Goal: Task Accomplishment & Management: Complete application form

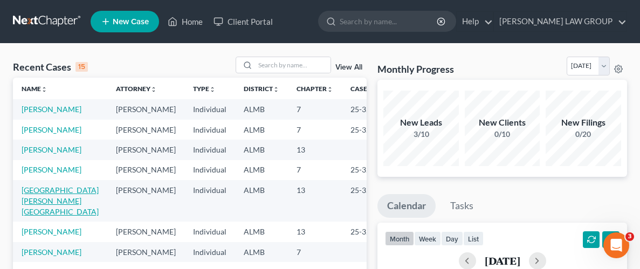
click at [25, 191] on link "[GEOGRAPHIC_DATA][PERSON_NAME][GEOGRAPHIC_DATA]" at bounding box center [60, 201] width 77 height 31
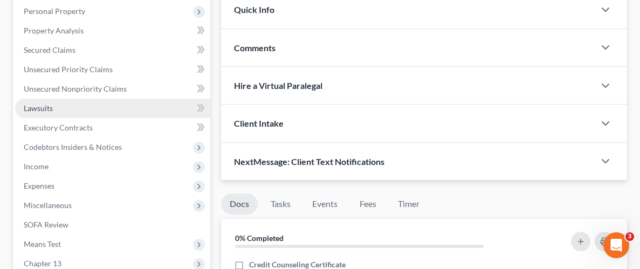
scroll to position [214, 0]
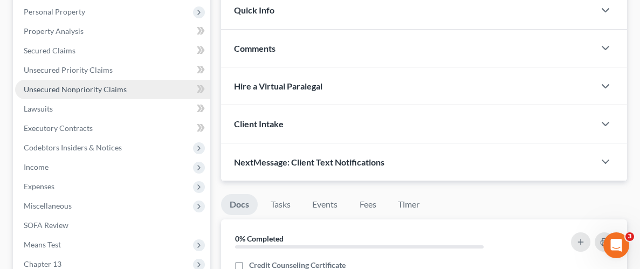
click at [73, 85] on span "Unsecured Nonpriority Claims" at bounding box center [75, 89] width 103 height 9
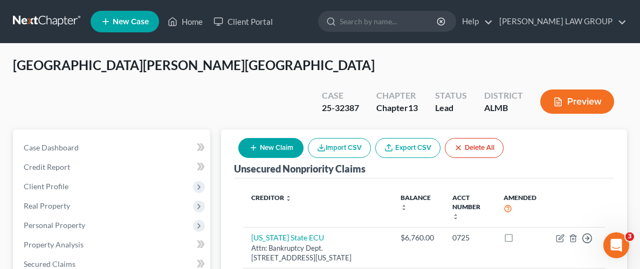
click at [286, 138] on button "New Claim" at bounding box center [270, 148] width 65 height 20
select select "0"
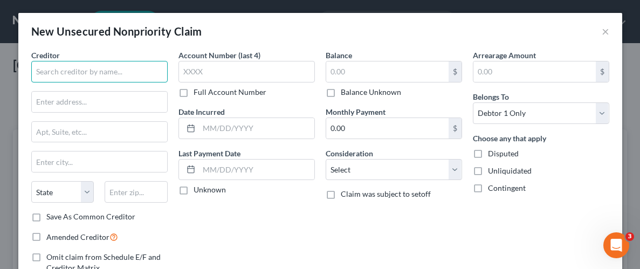
click at [126, 73] on input "text" at bounding box center [99, 72] width 136 height 22
type input "D"
click at [121, 71] on input "text" at bounding box center [99, 72] width 136 height 22
type input "m"
click at [105, 72] on input "[PERSON_NAME] Dental" at bounding box center [99, 72] width 136 height 22
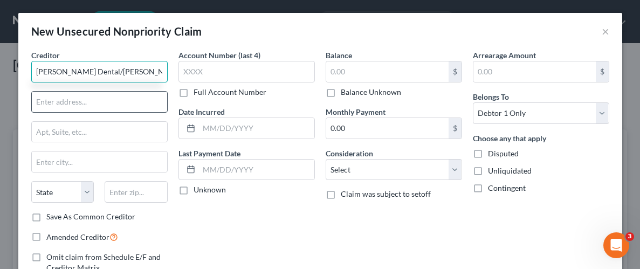
type input "[PERSON_NAME] Dental/[PERSON_NAME]"
click at [106, 92] on input "text" at bounding box center [99, 102] width 135 height 20
type input "Attn: Bankruptcy Dept."
type input "P.O. Box 5524"
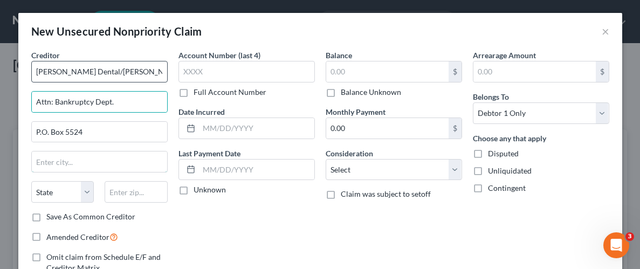
type input "[GEOGRAPHIC_DATA]"
type input "57117-0000"
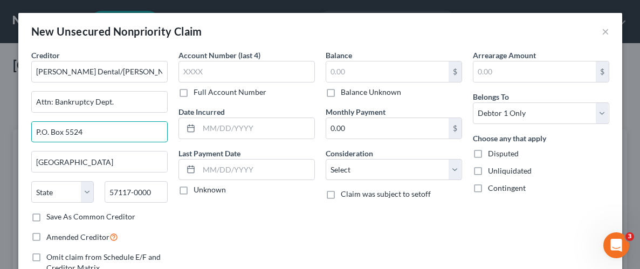
drag, startPoint x: 83, startPoint y: 131, endPoint x: 28, endPoint y: 131, distance: 55.6
click at [28, 131] on div "Creditor * [PERSON_NAME] Dental/[PERSON_NAME] Attn: Bankruptcy Dept. P.O. [GEOG…" at bounding box center [99, 176] width 147 height 252
type input "4130"
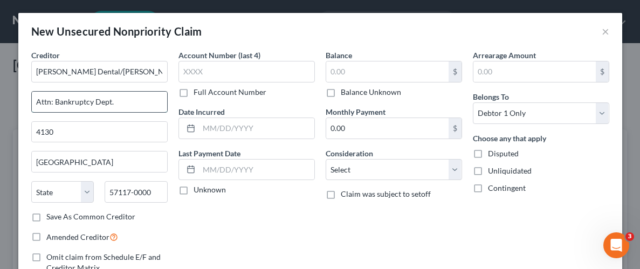
click at [92, 101] on input "Attn: Bankruptcy Dept." at bounding box center [99, 102] width 135 height 20
type input "Attn: Billing Dept."
click at [66, 131] on input "4130" at bounding box center [99, 132] width 135 height 20
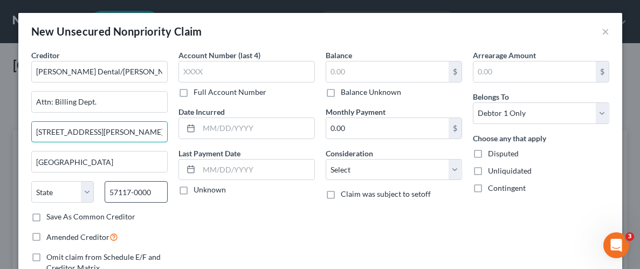
type input "[STREET_ADDRESS][PERSON_NAME]"
drag, startPoint x: 153, startPoint y: 189, endPoint x: 107, endPoint y: 191, distance: 45.9
click at [107, 191] on input "57117-0000" at bounding box center [136, 192] width 63 height 22
type input "36106"
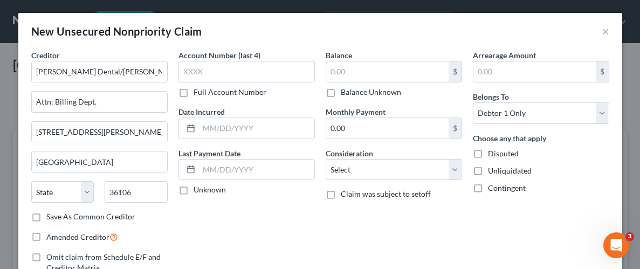
click at [257, 213] on div "Account Number (last 4) Full Account Number Date Incurred Last Payment Date Unk…" at bounding box center [246, 176] width 147 height 252
type input "[PERSON_NAME]"
select select "0"
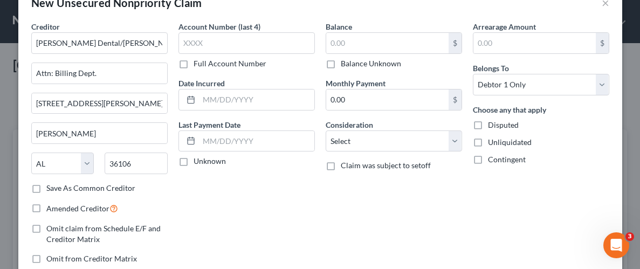
scroll to position [29, 0]
click at [488, 142] on label "Unliquidated" at bounding box center [510, 141] width 44 height 11
click at [492, 142] on input "Unliquidated" at bounding box center [495, 139] width 7 height 7
checkbox input "true"
click at [454, 138] on select "Select Cable / Satellite Services Collection Agency Credit Card Debt Debt Couns…" at bounding box center [394, 141] width 136 height 22
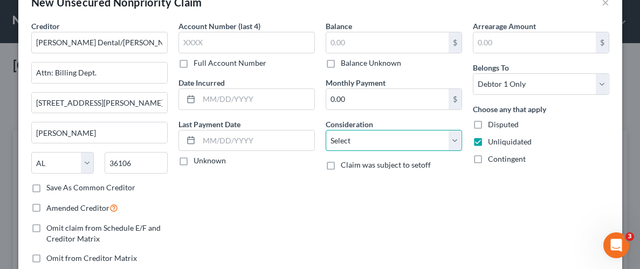
select select "14"
click at [326, 130] on select "Select Cable / Satellite Services Collection Agency Credit Card Debt Debt Couns…" at bounding box center [394, 141] width 136 height 22
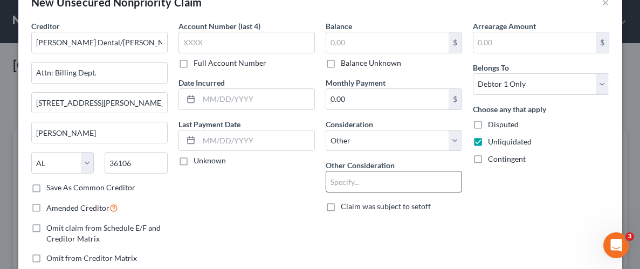
click at [410, 186] on input "text" at bounding box center [393, 182] width 135 height 20
type input "Dental"
click at [499, 207] on div "Arrearage Amount $ Belongs To * Select Debtor 1 Only Debtor 2 Only Debtor 1 And…" at bounding box center [541, 146] width 147 height 252
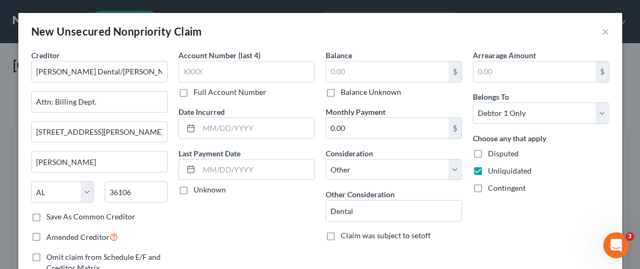
scroll to position [0, 0]
click at [379, 70] on input "text" at bounding box center [387, 71] width 122 height 20
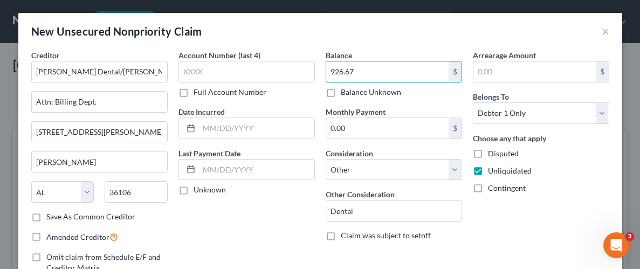
type input "926.67"
click at [463, 208] on div "Balance 926.67 $ Balance Unknown Balance Undetermined 926.67 $ Balance Unknown …" at bounding box center [393, 176] width 147 height 252
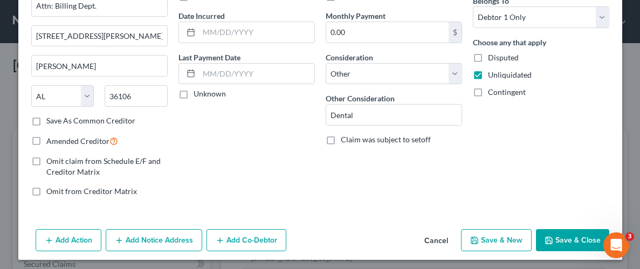
scroll to position [99, 0]
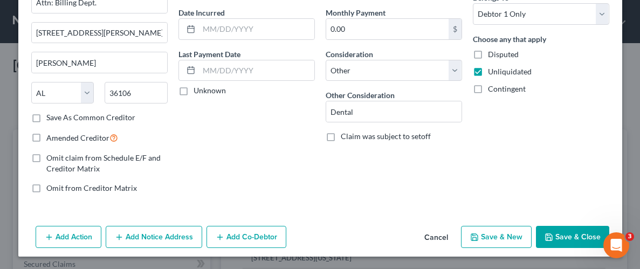
click at [579, 231] on button "Save & Close" at bounding box center [572, 237] width 73 height 23
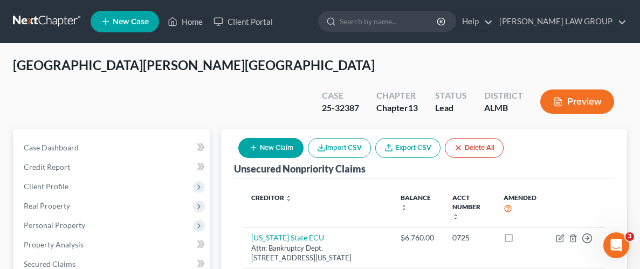
click at [273, 138] on button "New Claim" at bounding box center [270, 148] width 65 height 20
select select "0"
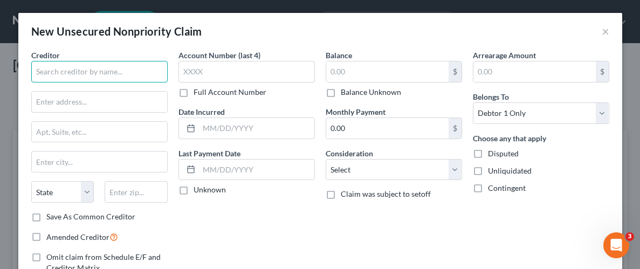
click at [81, 72] on input "text" at bounding box center [99, 72] width 136 height 22
type input "[PERSON_NAME]"
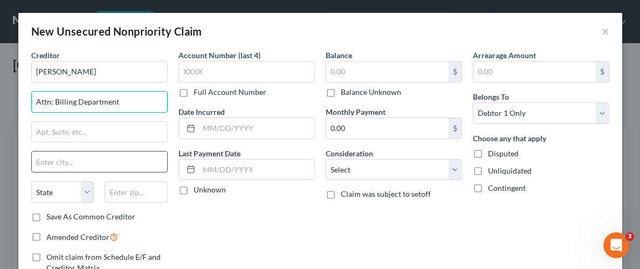
type input "Attn: Billing Department"
click at [102, 163] on input "text" at bounding box center [99, 162] width 135 height 20
click at [102, 133] on input "text" at bounding box center [99, 132] width 135 height 20
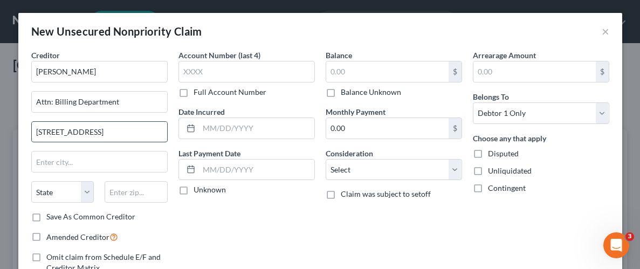
type input "[STREET_ADDRESS]"
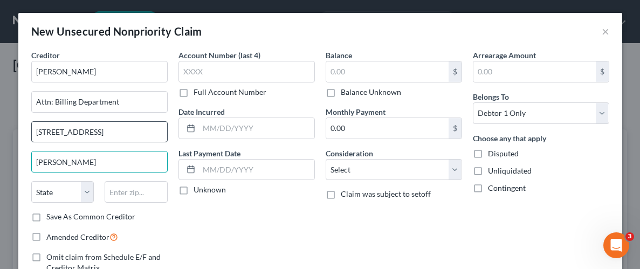
type input "[PERSON_NAME]"
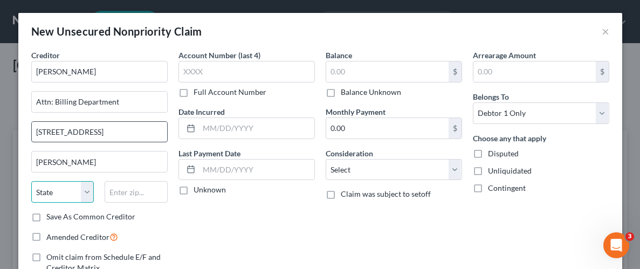
select select "0"
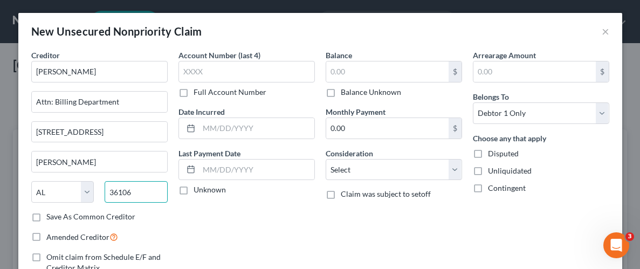
type input "36106"
click at [284, 210] on div "Account Number (last 4) Full Account Number Date Incurred Last Payment Date Unk…" at bounding box center [246, 176] width 147 height 252
click at [415, 74] on input "text" at bounding box center [387, 71] width 122 height 20
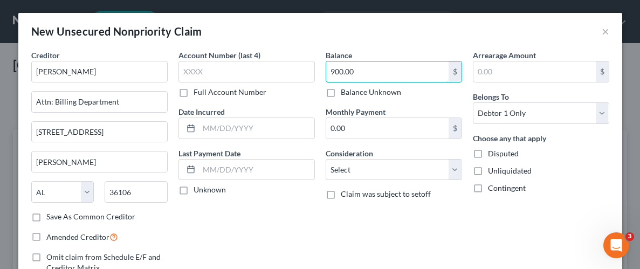
type input "900.00"
click at [488, 167] on label "Unliquidated" at bounding box center [510, 171] width 44 height 11
click at [492, 167] on input "Unliquidated" at bounding box center [495, 169] width 7 height 7
checkbox input "true"
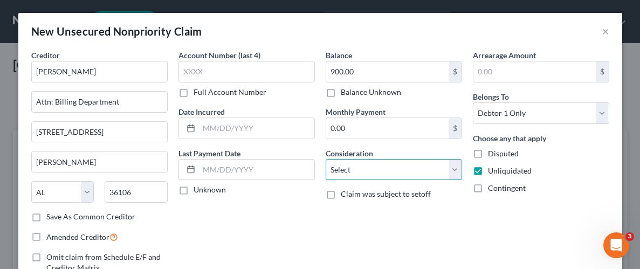
click at [457, 169] on select "Select Cable / Satellite Services Collection Agency Credit Card Debt Debt Couns…" at bounding box center [394, 170] width 136 height 22
click at [326, 159] on select "Select Cable / Satellite Services Collection Agency Credit Card Debt Debt Couns…" at bounding box center [394, 170] width 136 height 22
click at [450, 175] on select "Select Cable / Satellite Services Collection Agency Credit Card Debt Debt Couns…" at bounding box center [394, 170] width 136 height 22
select select "14"
click at [326, 159] on select "Select Cable / Satellite Services Collection Agency Credit Card Debt Debt Couns…" at bounding box center [394, 170] width 136 height 22
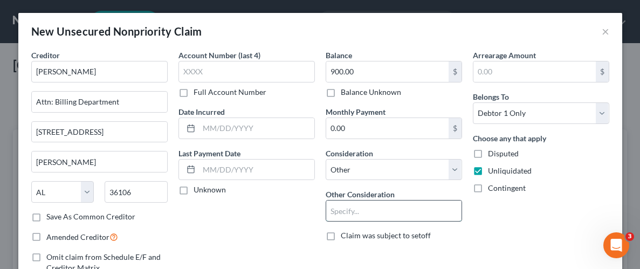
click at [348, 207] on input "text" at bounding box center [393, 211] width 135 height 20
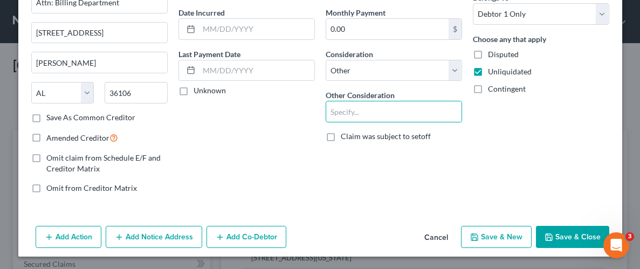
click at [577, 232] on button "Save & Close" at bounding box center [572, 237] width 73 height 23
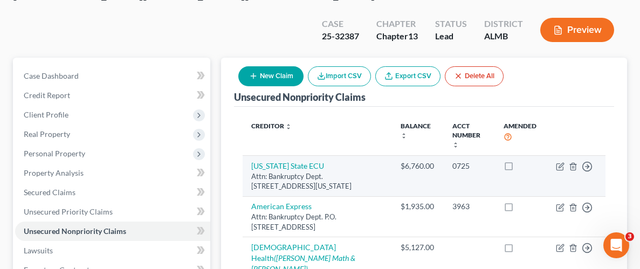
scroll to position [0, 0]
